Goal: Information Seeking & Learning: Learn about a topic

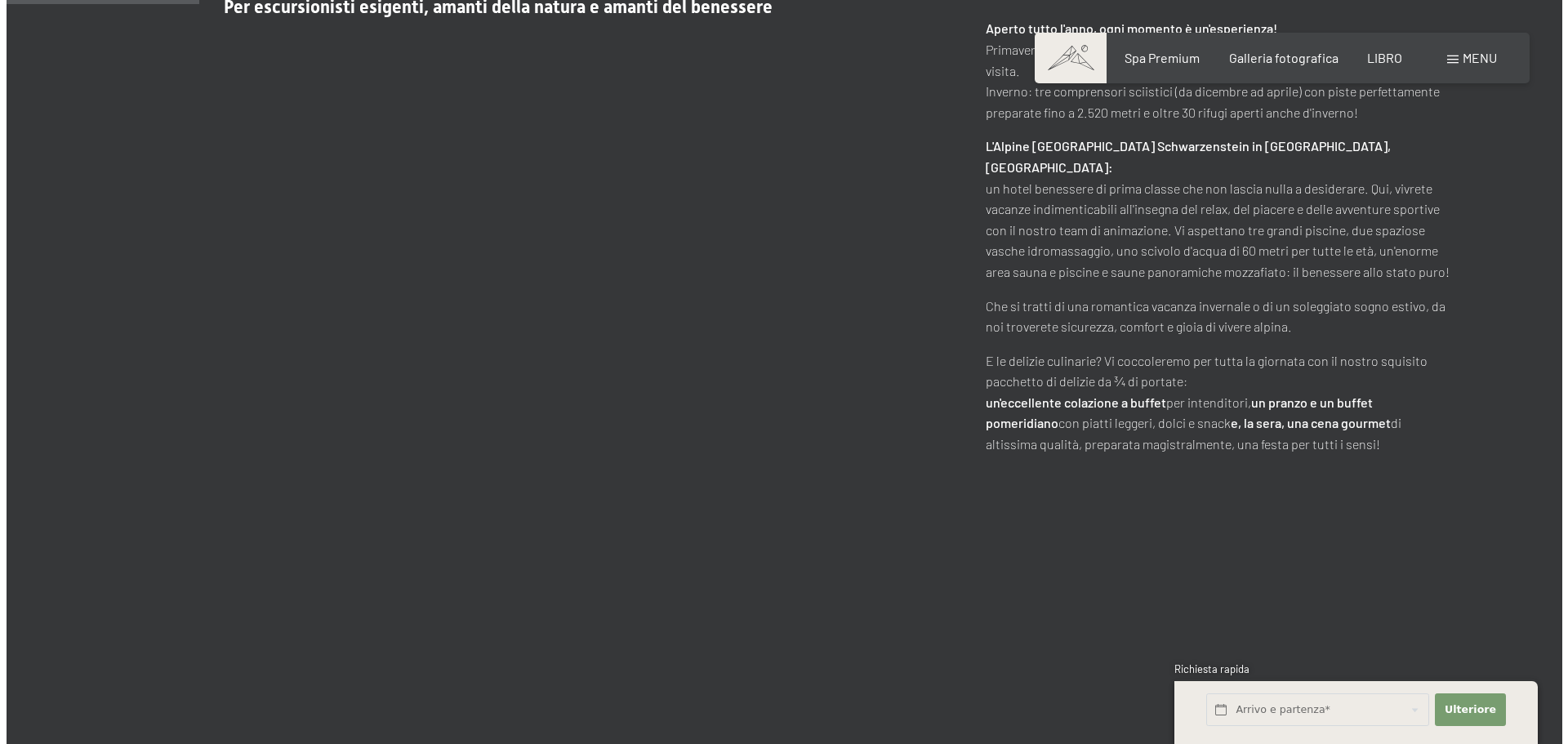
scroll to position [1143, 0]
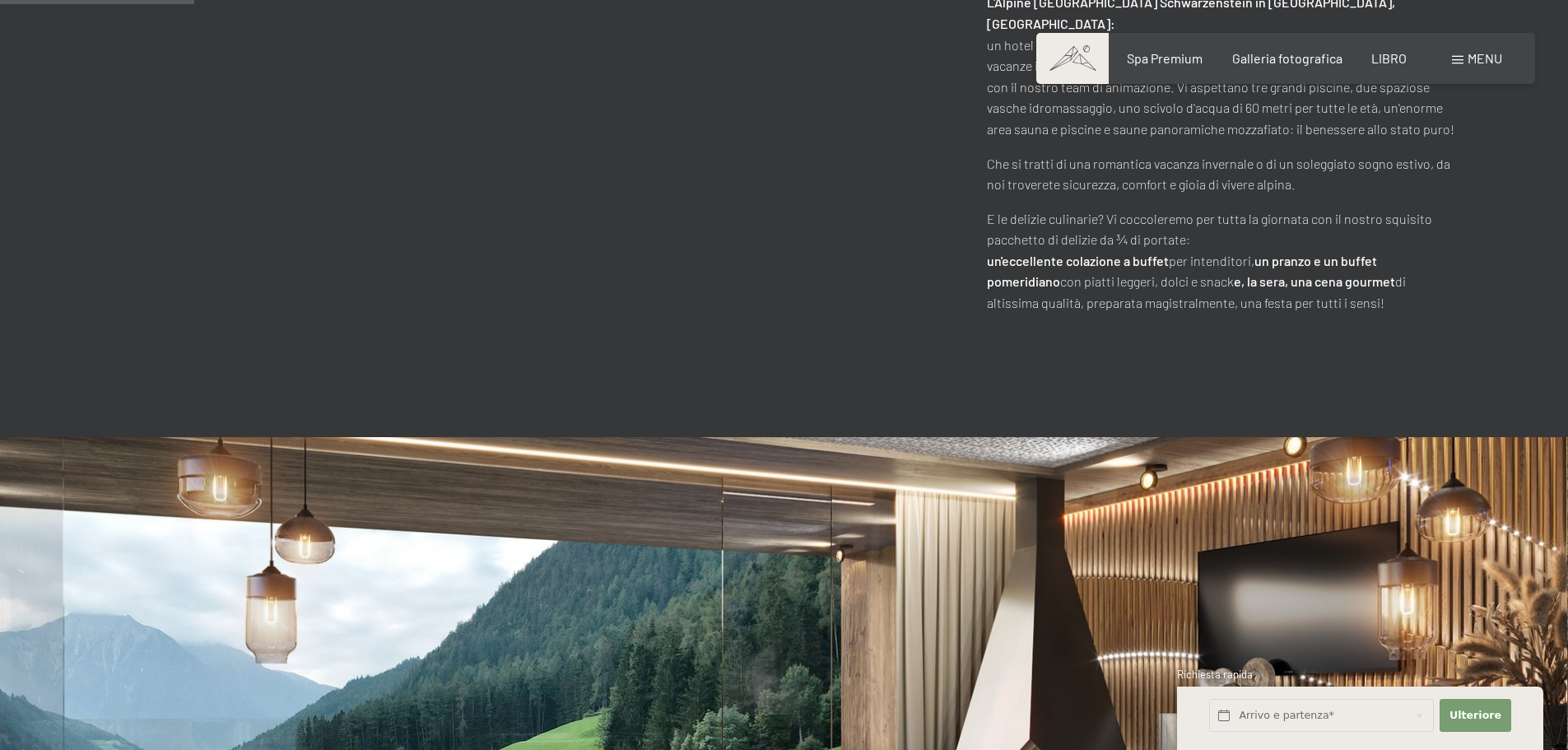
click at [1486, 53] on font "menu" at bounding box center [1485, 58] width 35 height 15
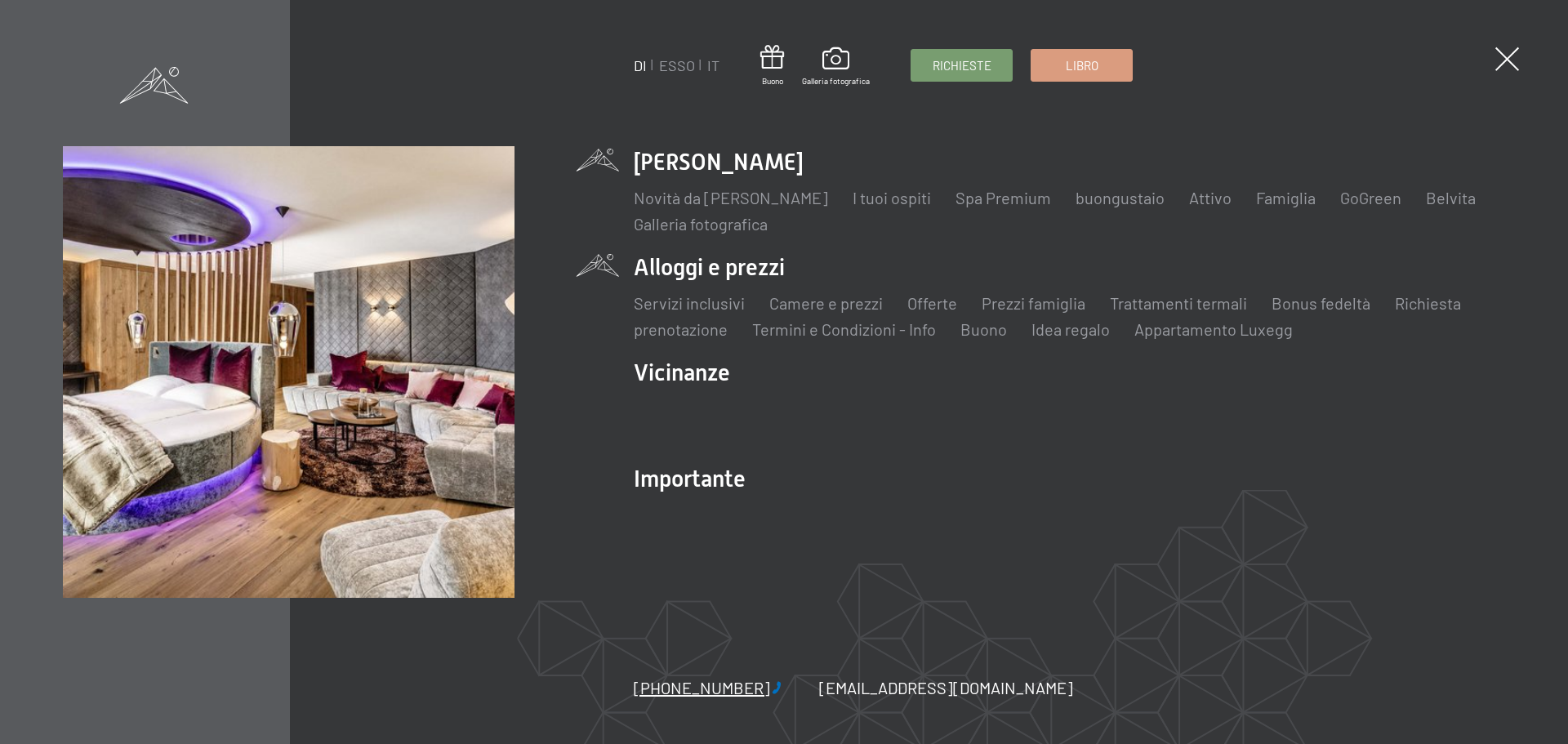
click at [761, 263] on li "Alloggi e prezzi Servizi inclusivi Camere e prezzi lista Offerte lista Prezzi f…" at bounding box center [1069, 296] width 871 height 89
click at [680, 303] on font "Servizi inclusivi" at bounding box center [689, 303] width 111 height 20
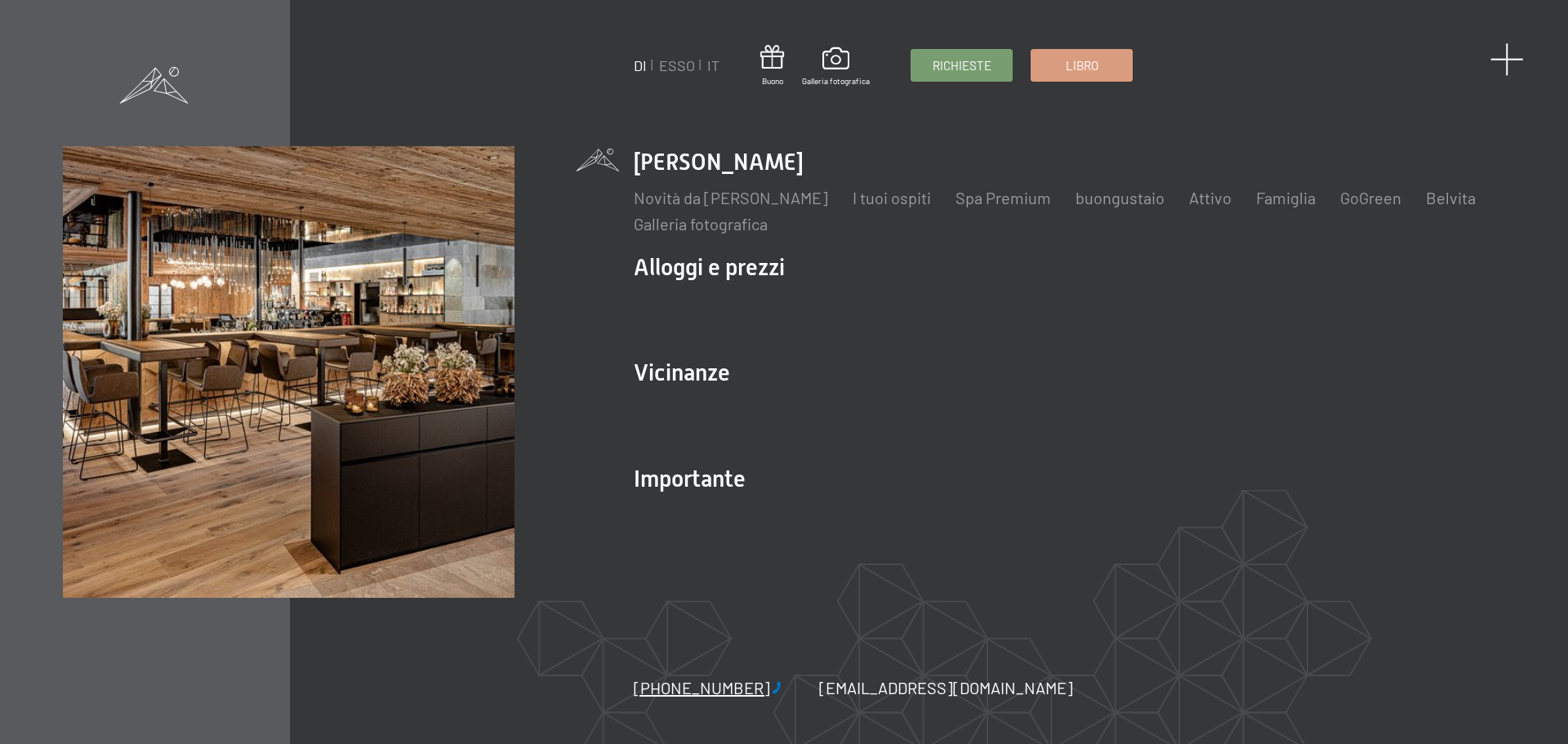
click at [1511, 63] on span at bounding box center [1507, 59] width 33 height 33
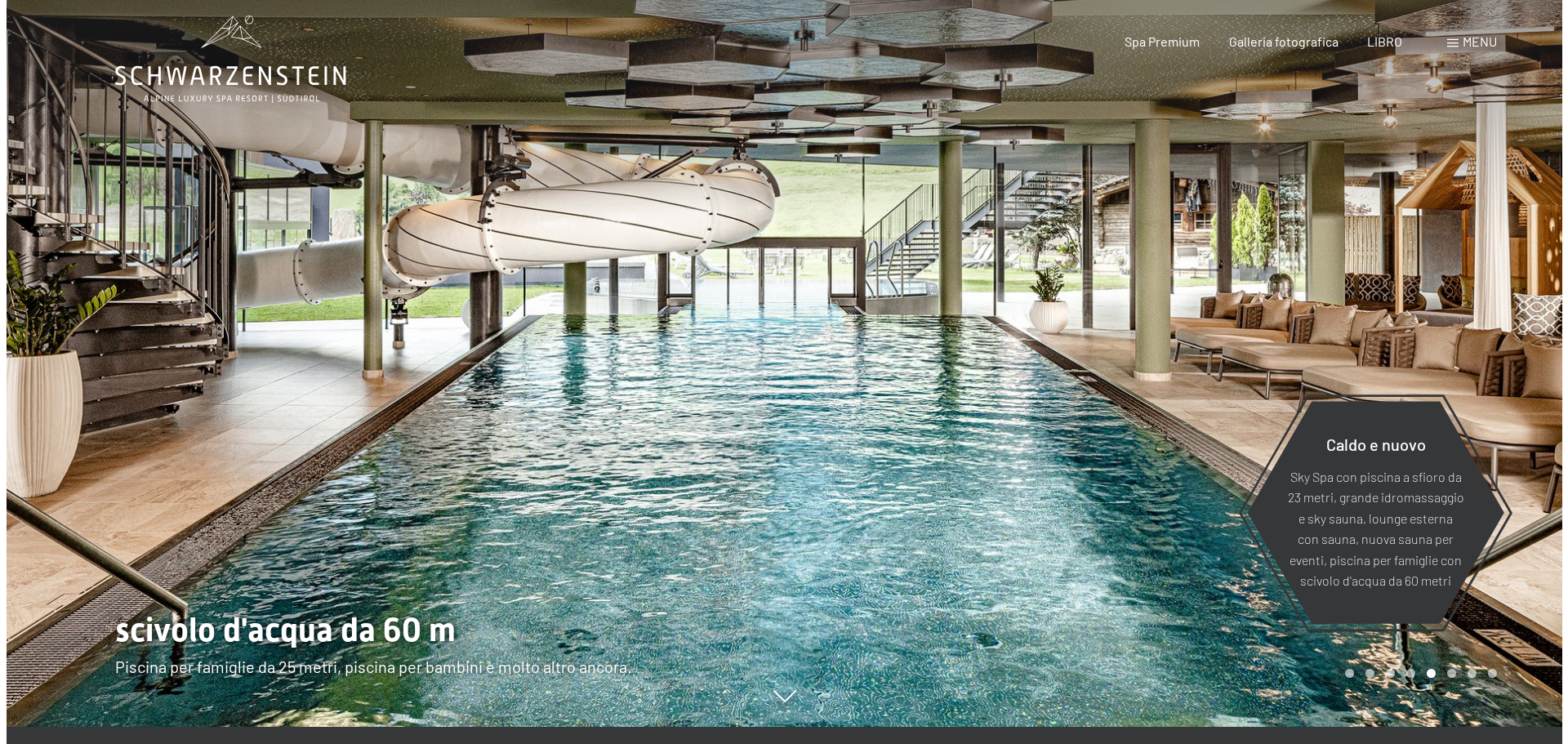
scroll to position [0, 0]
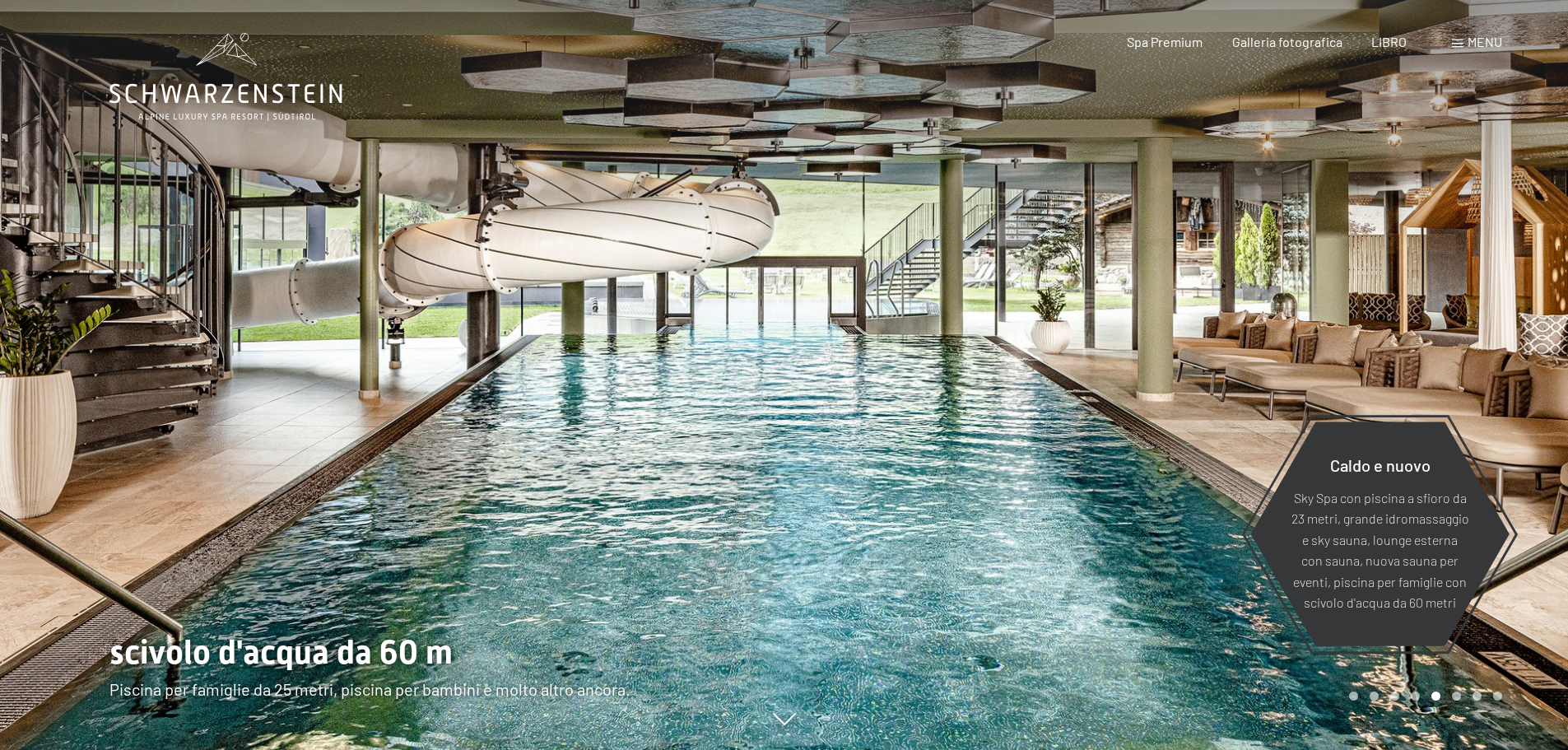
click at [1490, 38] on font "menu" at bounding box center [1485, 41] width 35 height 15
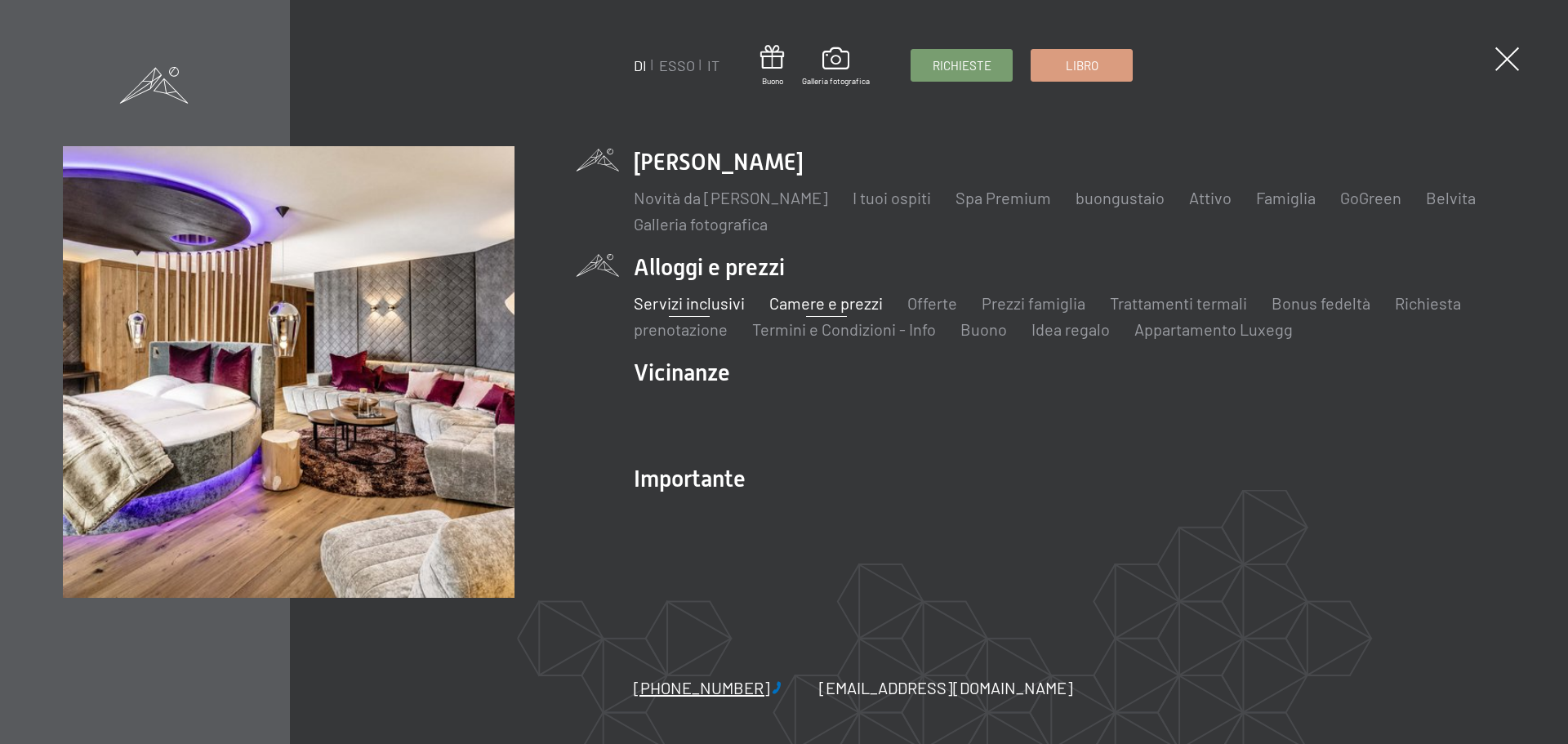
click at [851, 301] on font "Camere e prezzi" at bounding box center [825, 303] width 113 height 20
